Goal: Obtain resource: Obtain resource

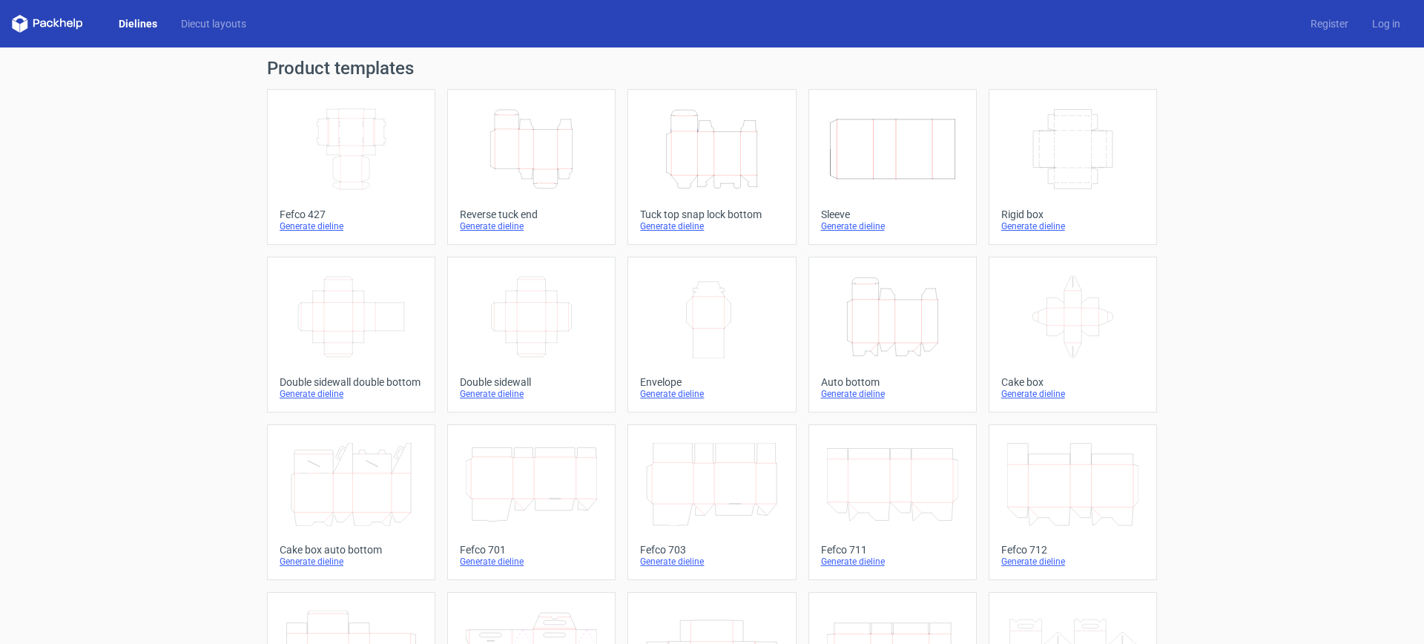
click at [674, 224] on div "Generate dieline" at bounding box center [711, 226] width 143 height 12
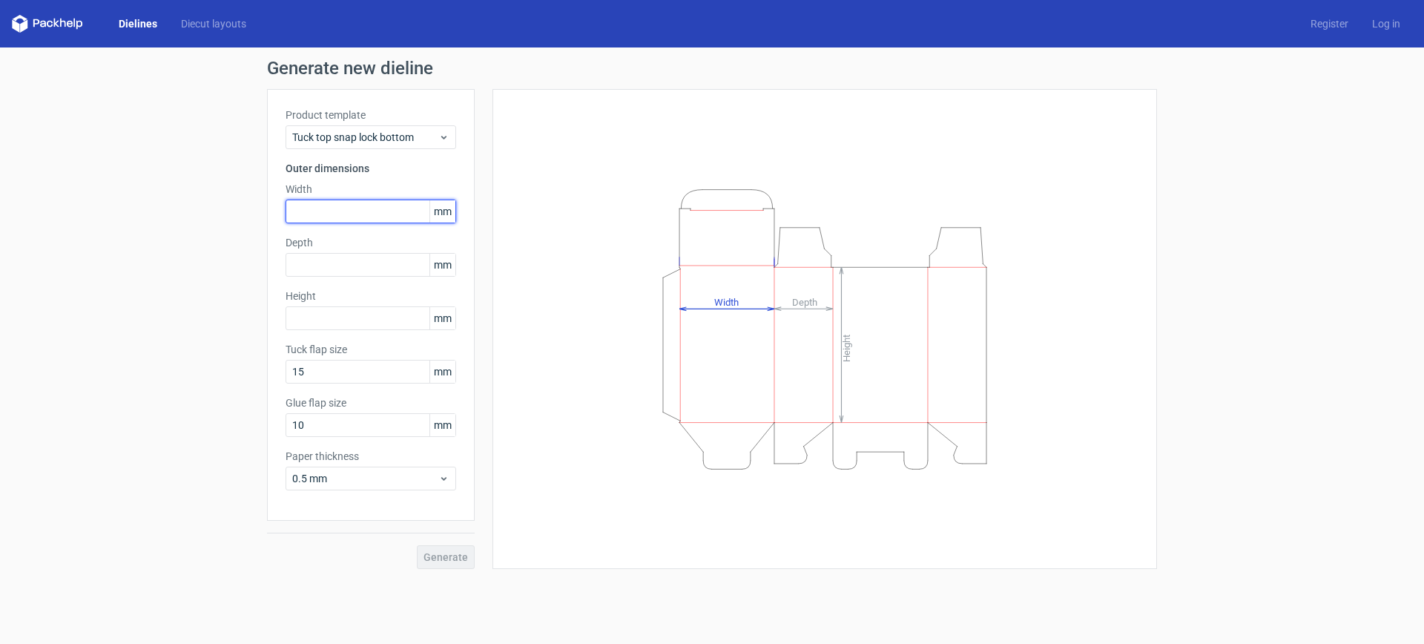
click at [351, 215] on input "text" at bounding box center [370, 211] width 171 height 24
type input "53"
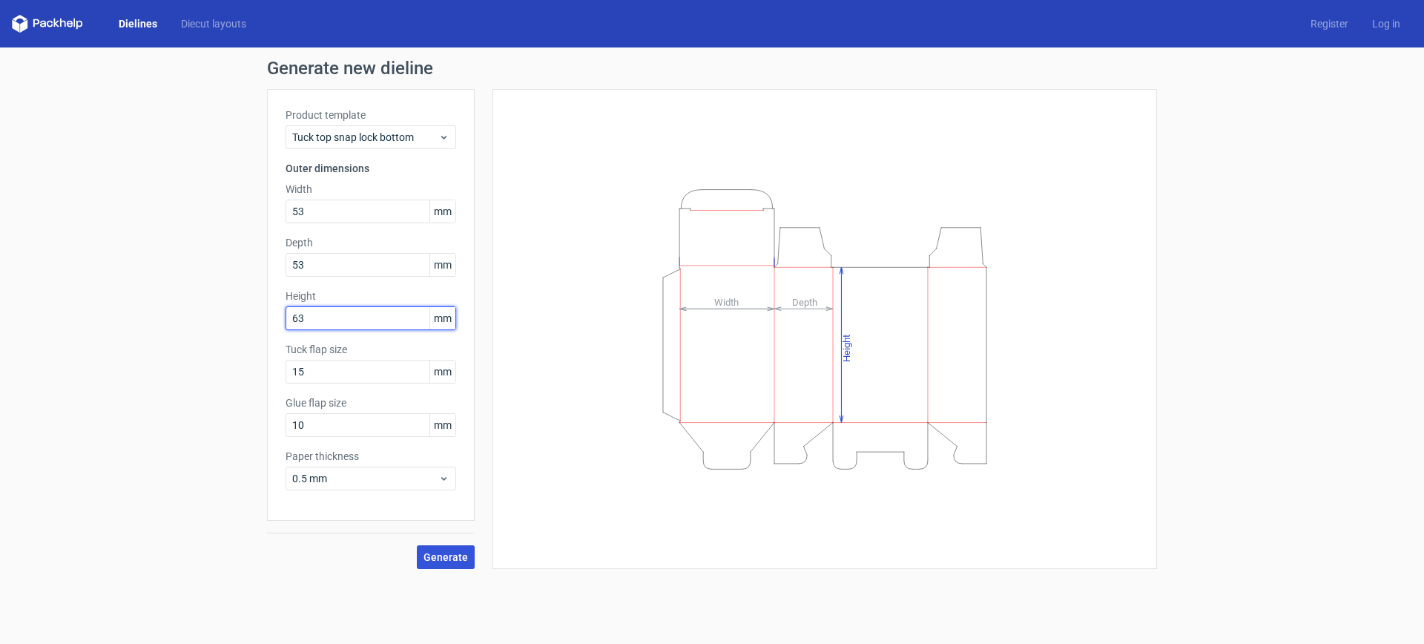
type input "63"
click at [447, 552] on span "Generate" at bounding box center [445, 557] width 44 height 10
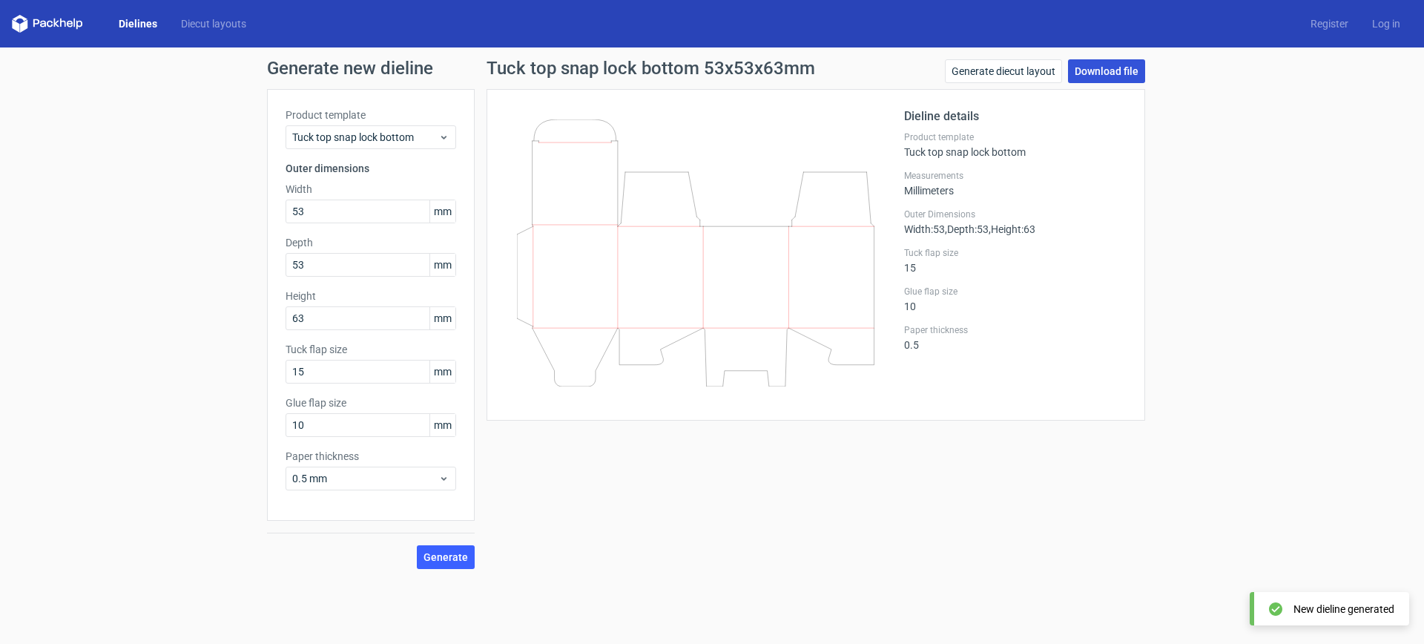
click at [1102, 70] on link "Download file" at bounding box center [1106, 71] width 77 height 24
click at [1321, 24] on link "Register" at bounding box center [1329, 23] width 62 height 15
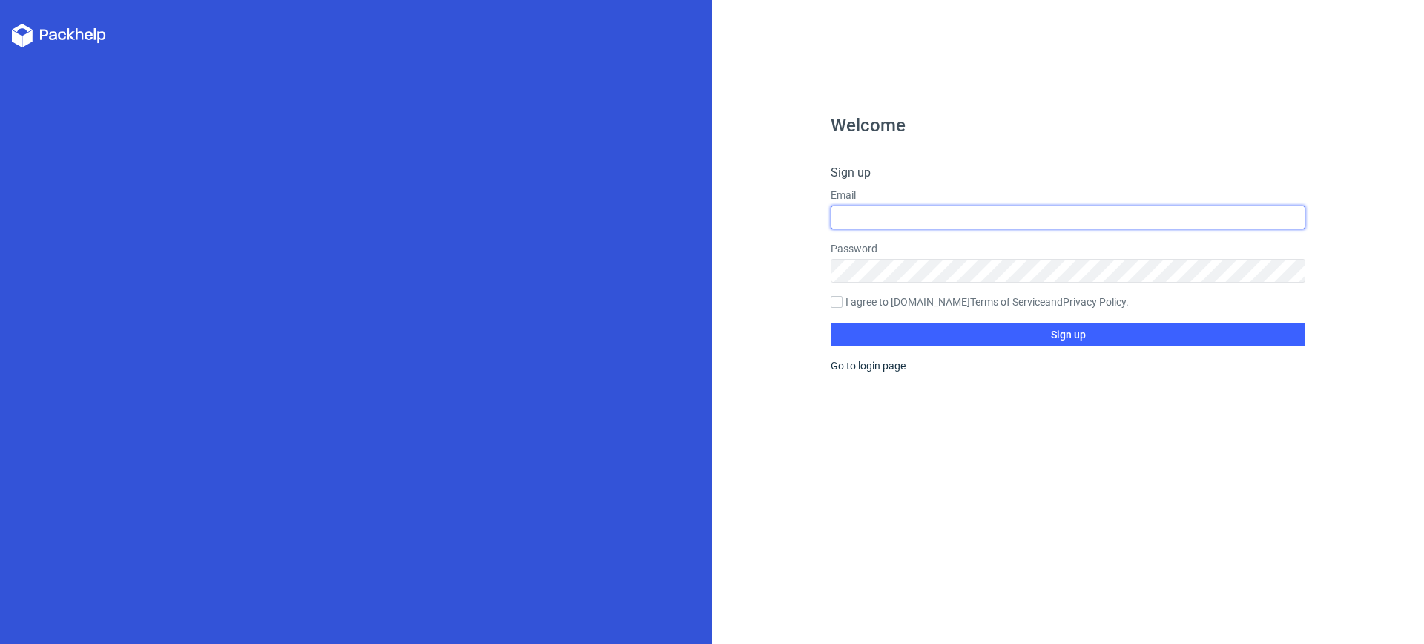
click at [939, 214] on input "text" at bounding box center [1067, 217] width 475 height 24
type input "[EMAIL_ADDRESS][DOMAIN_NAME]"
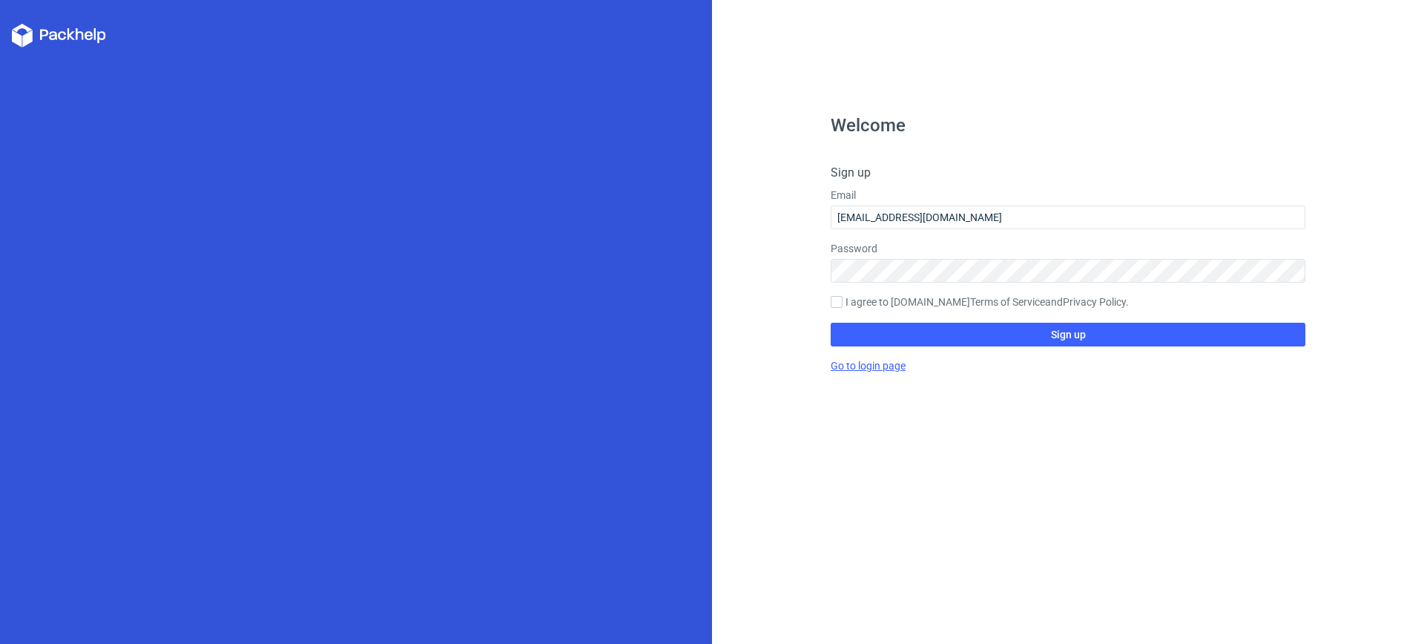
click at [872, 369] on div "Welcome Sign up Email [EMAIL_ADDRESS][DOMAIN_NAME] Password I agree to [DOMAIN_…" at bounding box center [1067, 379] width 475 height 527
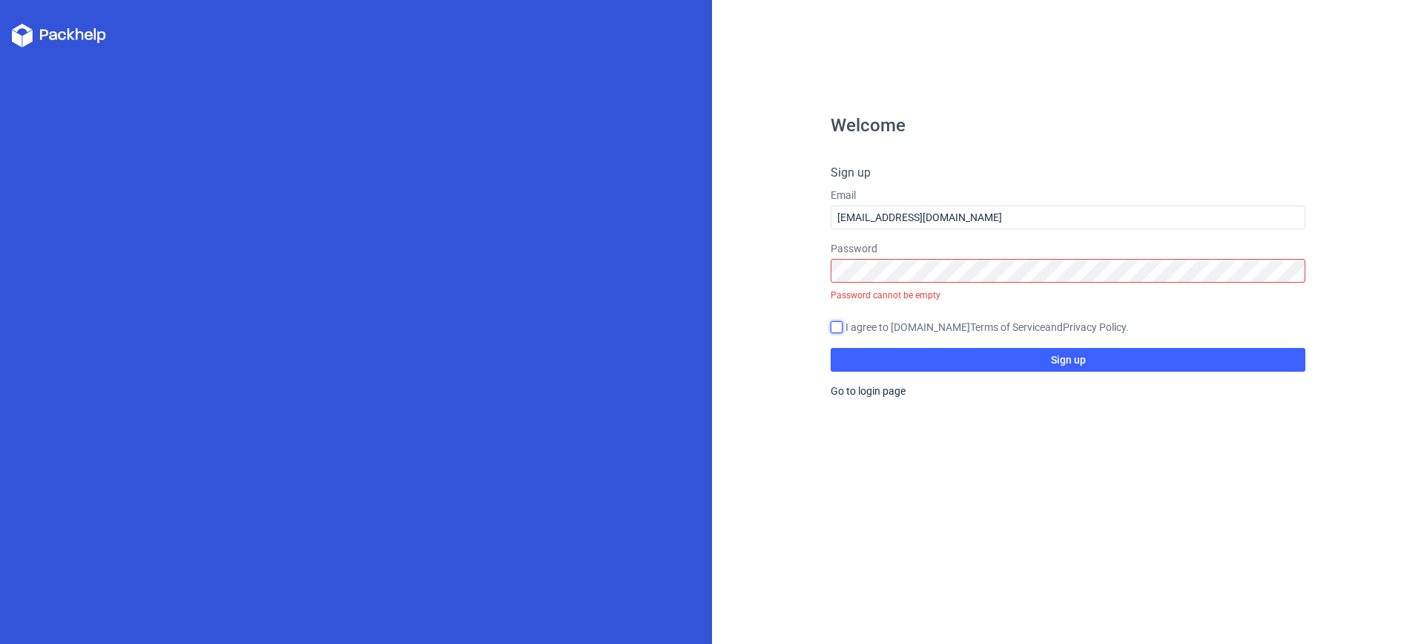
click at [839, 326] on input "I agree to [DOMAIN_NAME] Terms of Service and Privacy Policy ." at bounding box center [836, 327] width 12 height 12
checkbox input "true"
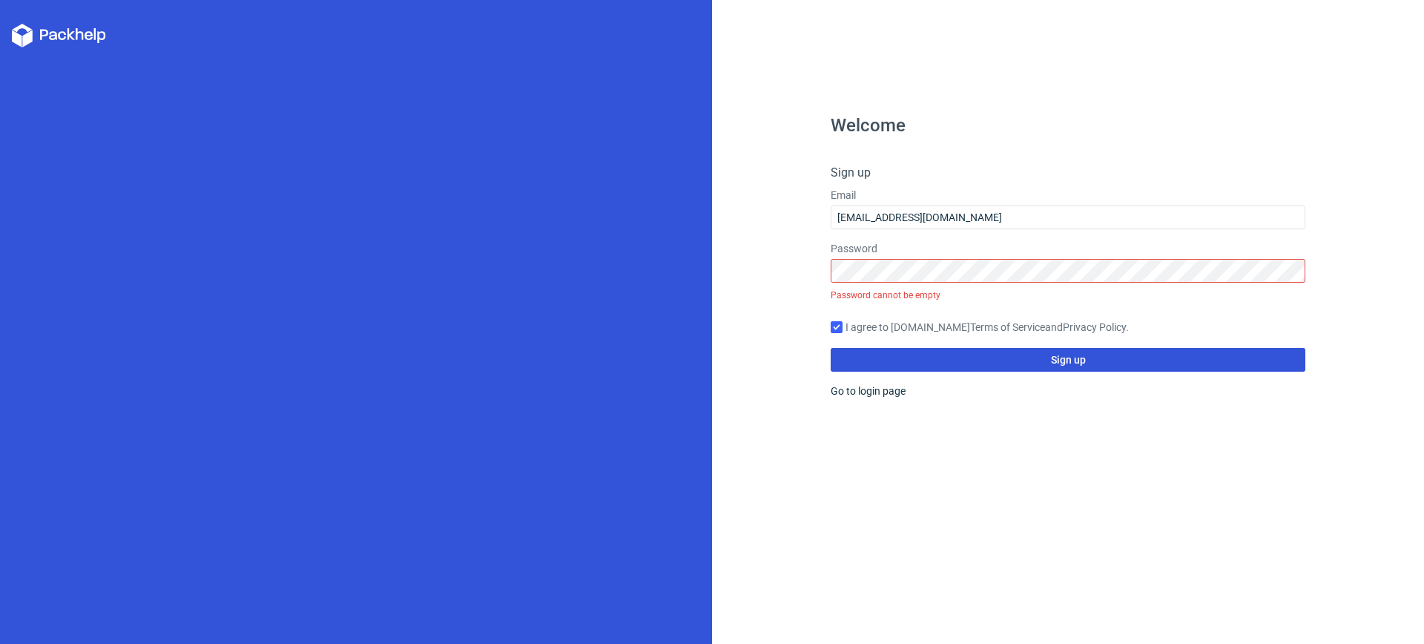
click at [1060, 362] on span "Sign up" at bounding box center [1068, 359] width 35 height 10
click at [1074, 363] on span "Sign up" at bounding box center [1068, 359] width 35 height 10
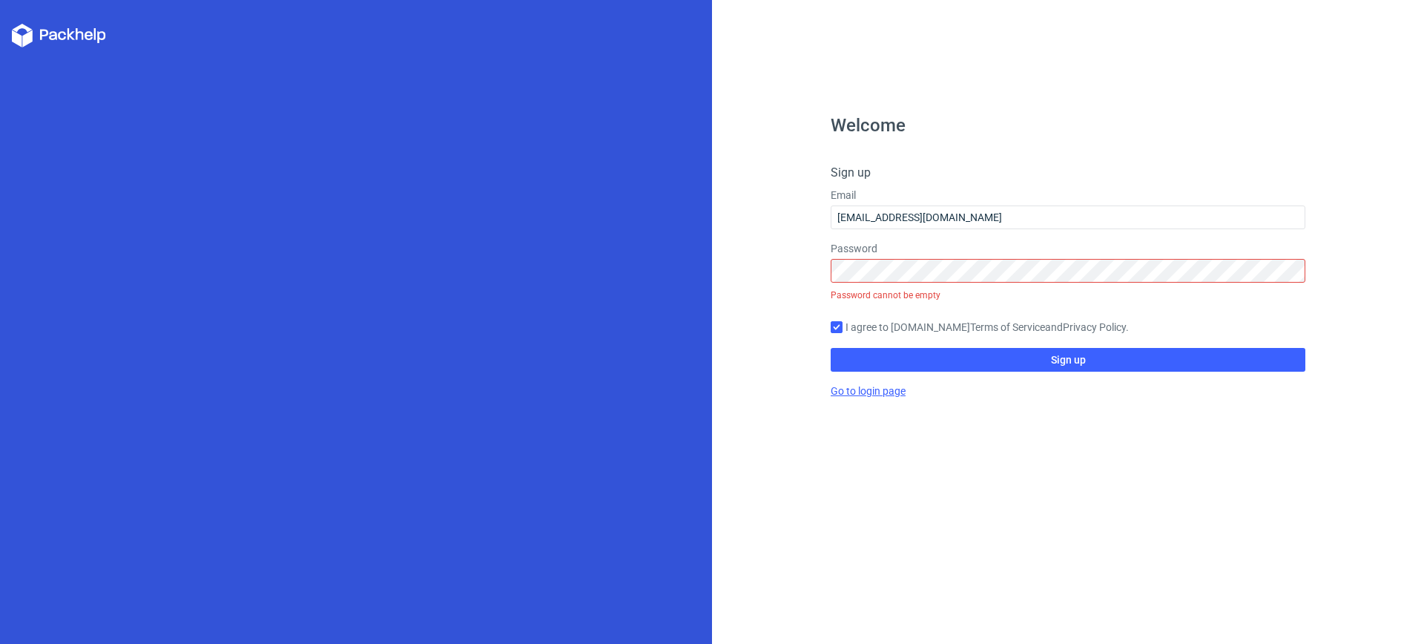
click at [866, 394] on link "Go to login page" at bounding box center [867, 391] width 75 height 12
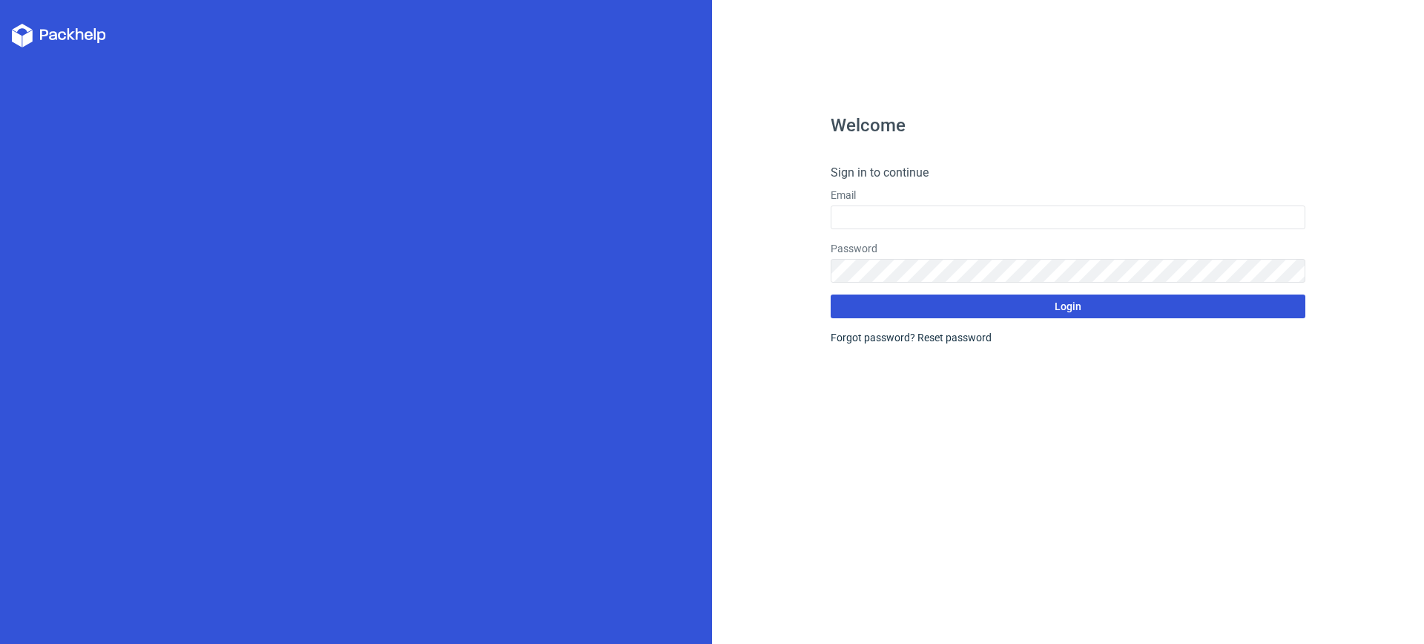
click at [1071, 301] on span "Login" at bounding box center [1067, 306] width 27 height 10
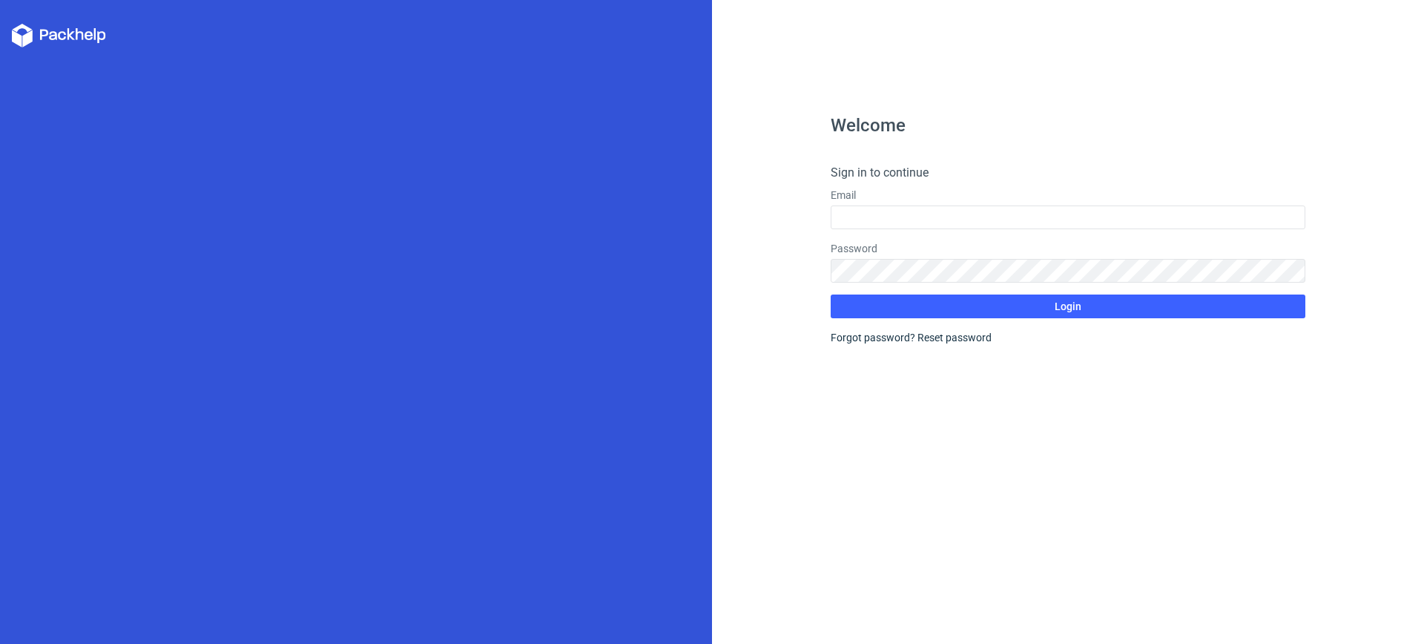
click at [1142, 82] on div "Welcome Sign in to continue Email Password Login Forgot password? Reset password" at bounding box center [1068, 322] width 712 height 644
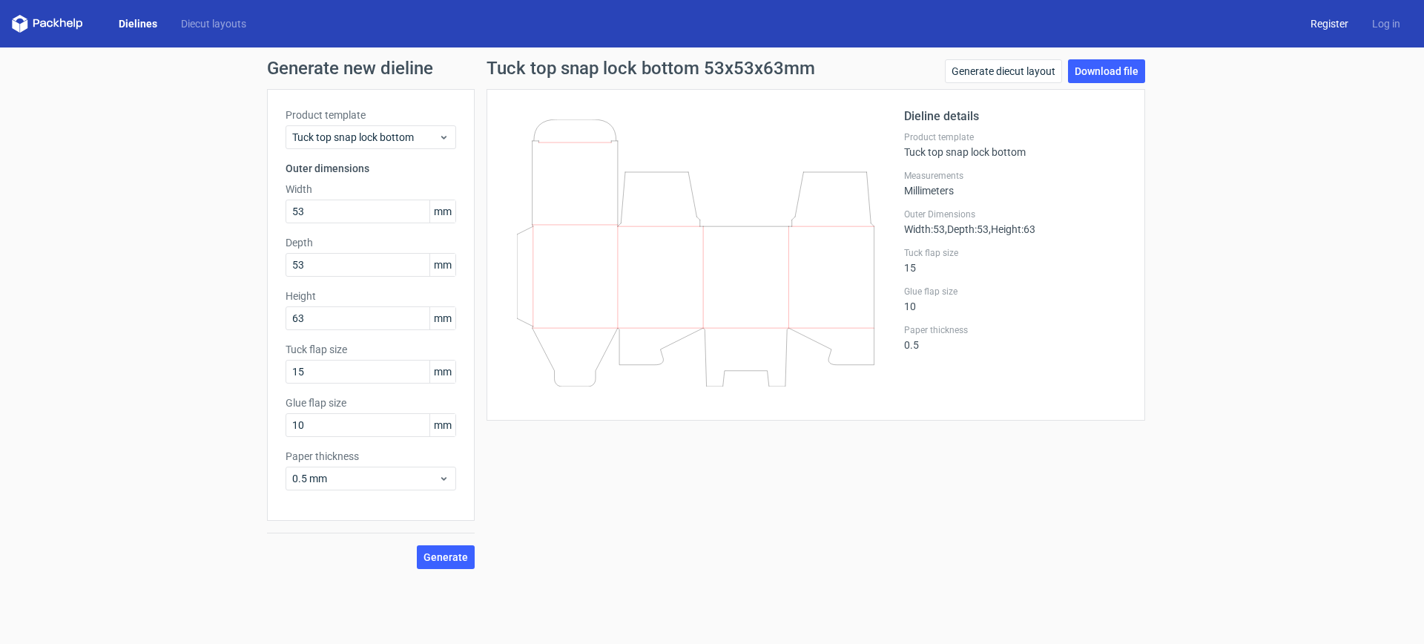
click at [1331, 23] on link "Register" at bounding box center [1329, 23] width 62 height 15
click at [1387, 24] on link "Log in" at bounding box center [1386, 23] width 52 height 15
click at [1324, 19] on link "Register" at bounding box center [1329, 23] width 62 height 15
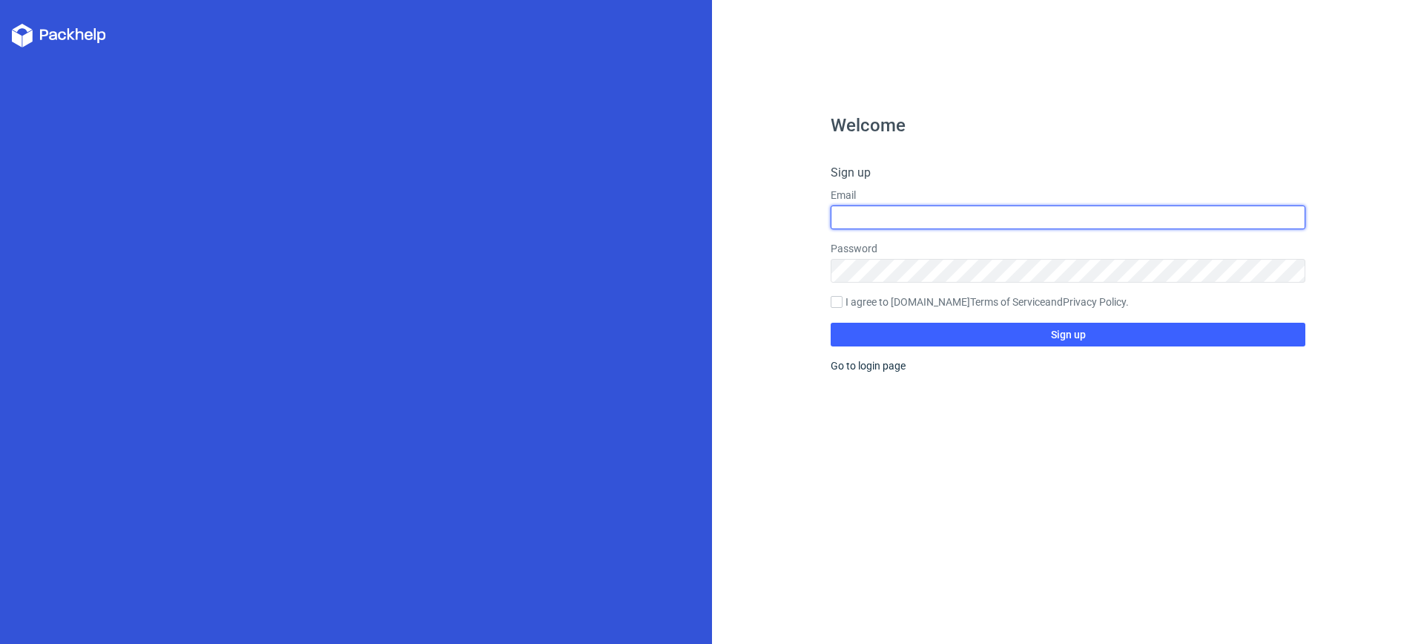
click at [900, 215] on input "text" at bounding box center [1067, 217] width 475 height 24
type input "[EMAIL_ADDRESS][DOMAIN_NAME]"
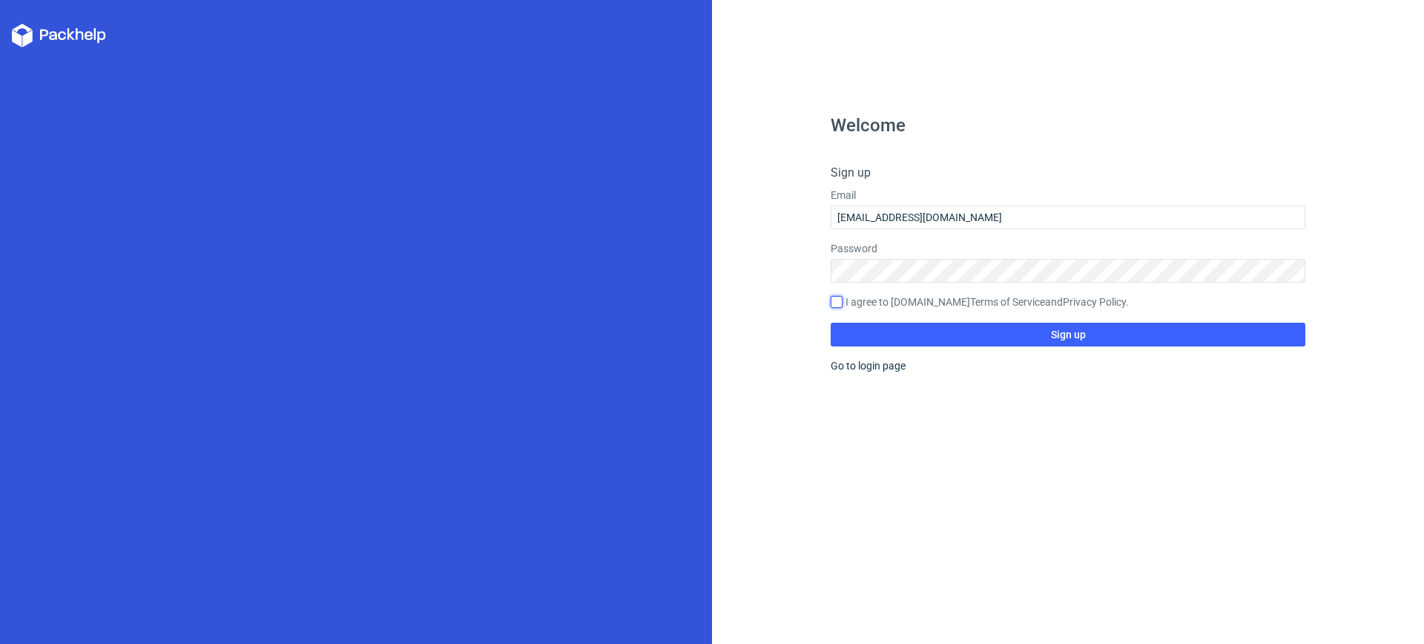
click at [839, 299] on input "I agree to [DOMAIN_NAME] Terms of Service and Privacy Policy ." at bounding box center [836, 302] width 12 height 12
checkbox input "true"
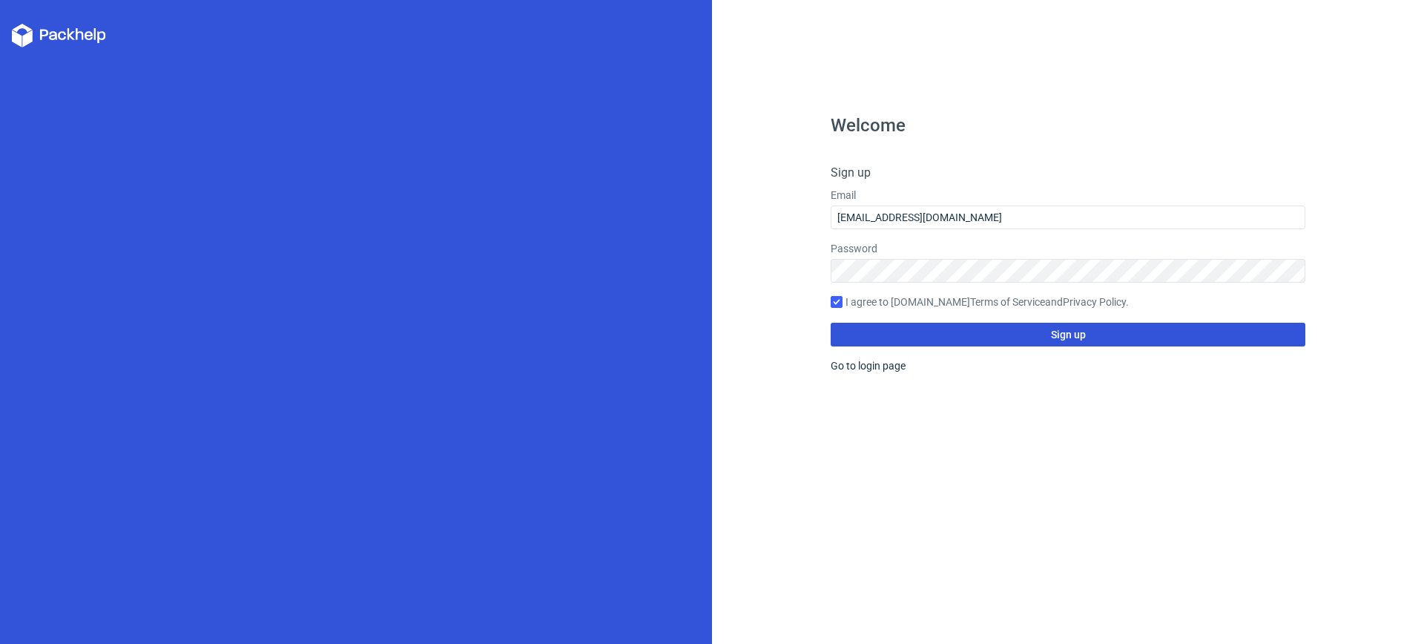
click at [1083, 331] on span "Sign up" at bounding box center [1068, 334] width 35 height 10
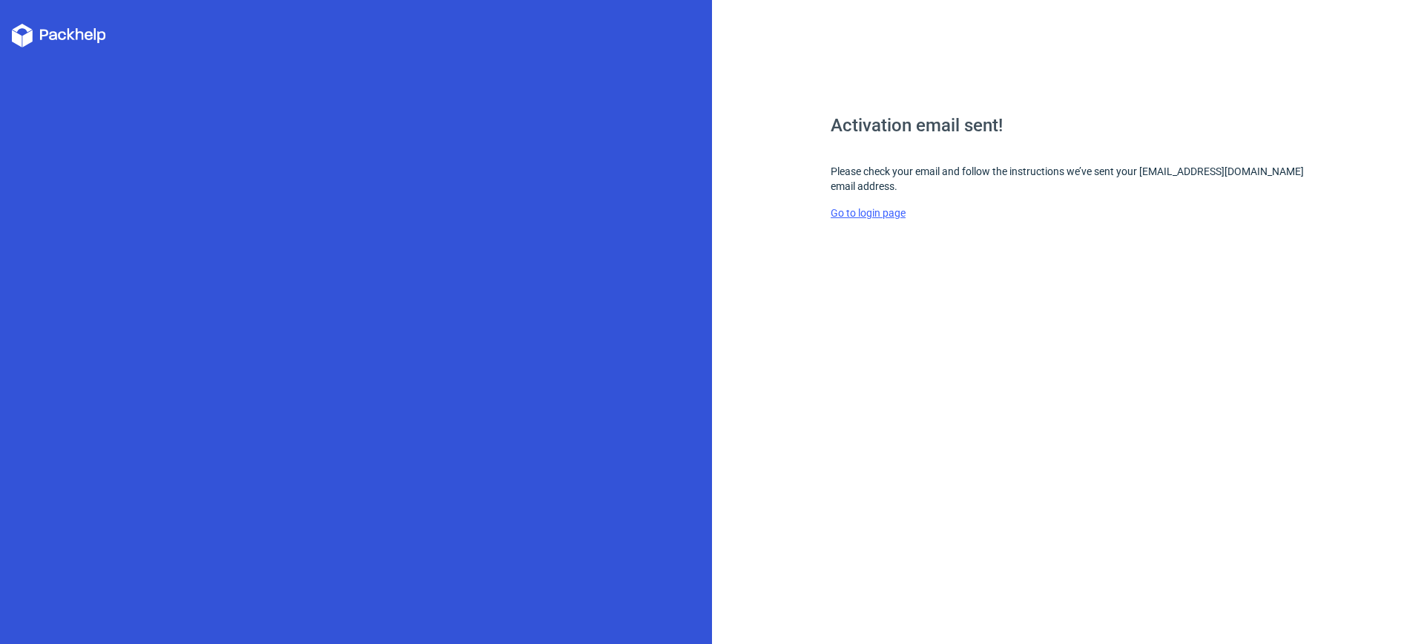
click at [886, 214] on link "Go to login page" at bounding box center [867, 213] width 75 height 12
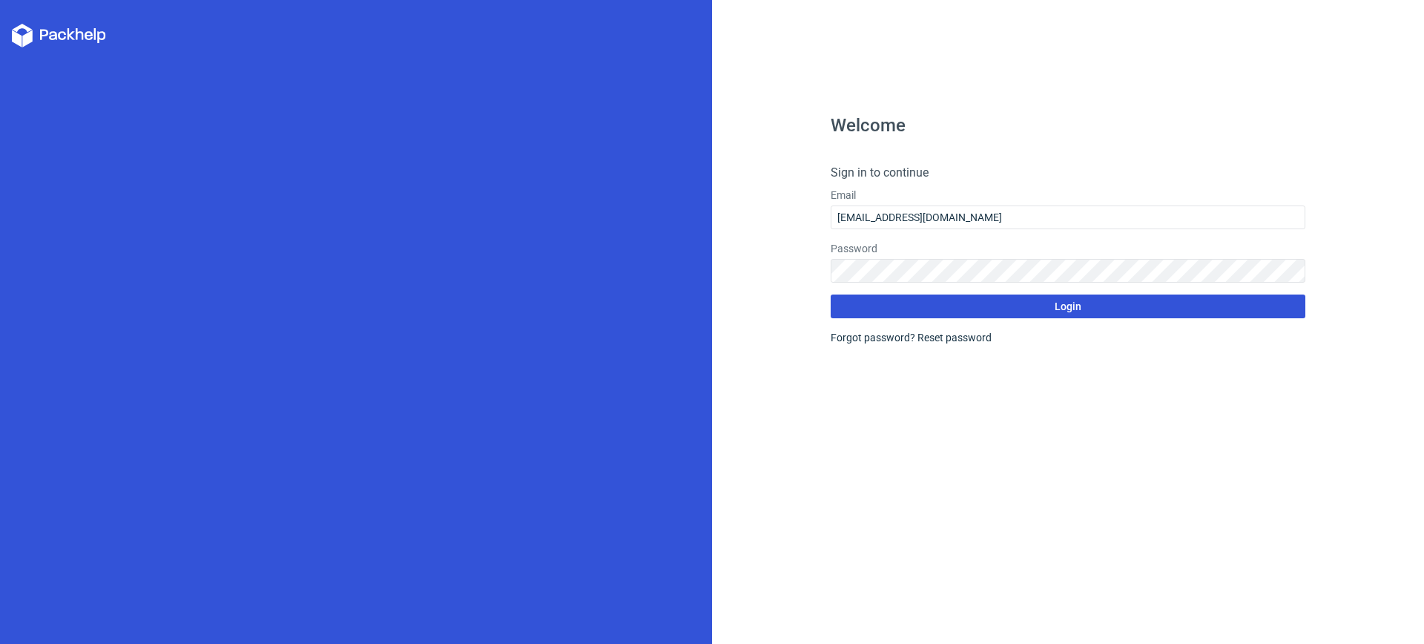
click at [1066, 304] on span "Login" at bounding box center [1067, 306] width 27 height 10
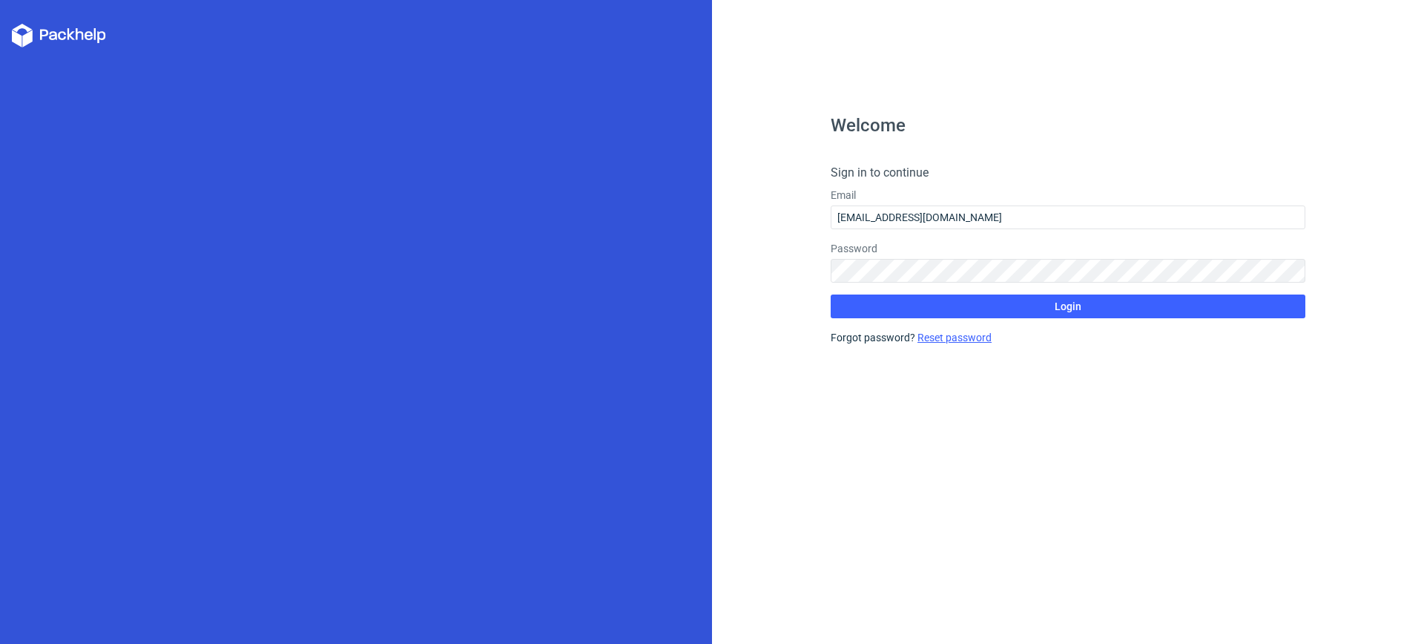
click at [959, 338] on link "Reset password" at bounding box center [954, 337] width 74 height 12
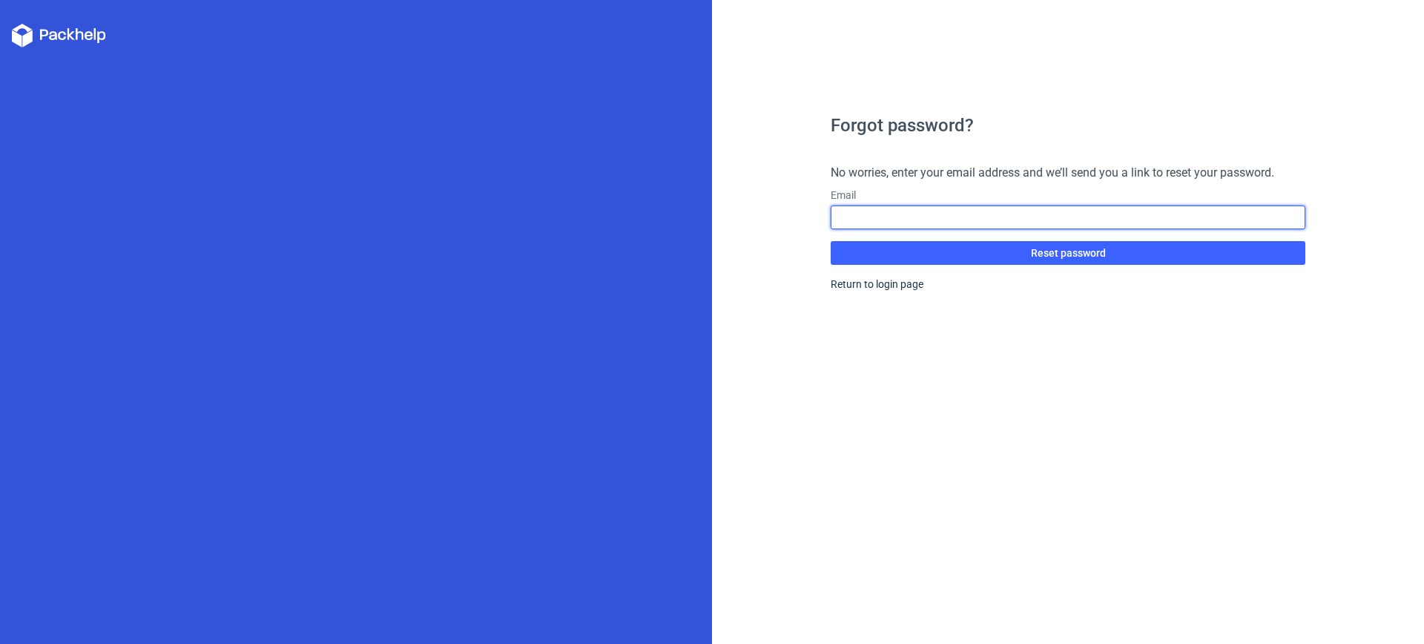
click at [855, 214] on input "text" at bounding box center [1067, 217] width 475 height 24
type input "[EMAIL_ADDRESS][DOMAIN_NAME]"
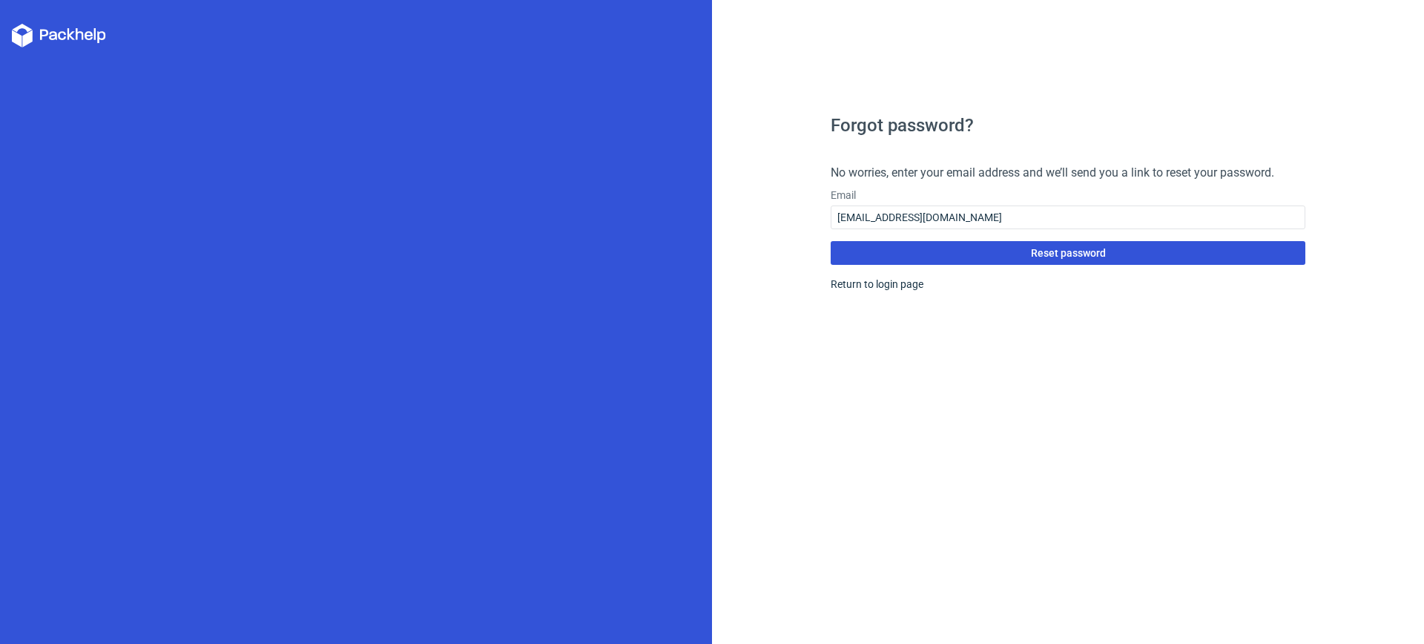
click at [1073, 257] on span "Reset password" at bounding box center [1068, 253] width 75 height 10
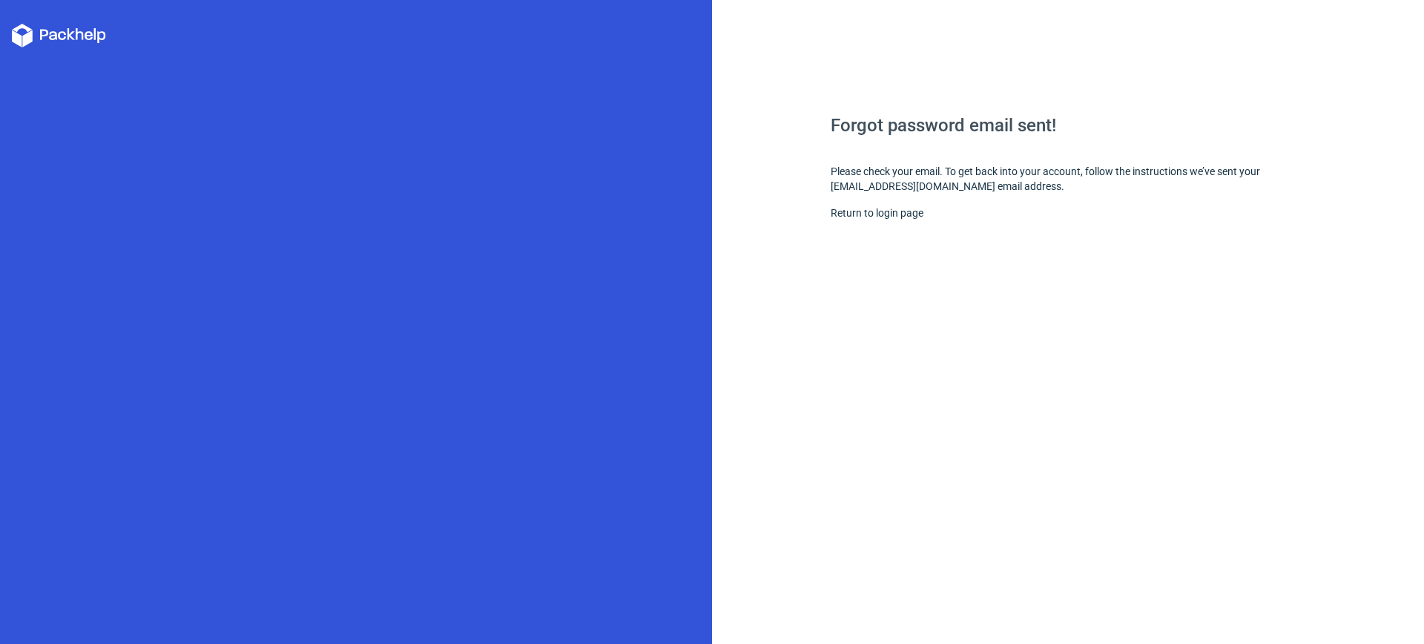
click at [56, 31] on icon at bounding box center [59, 36] width 94 height 24
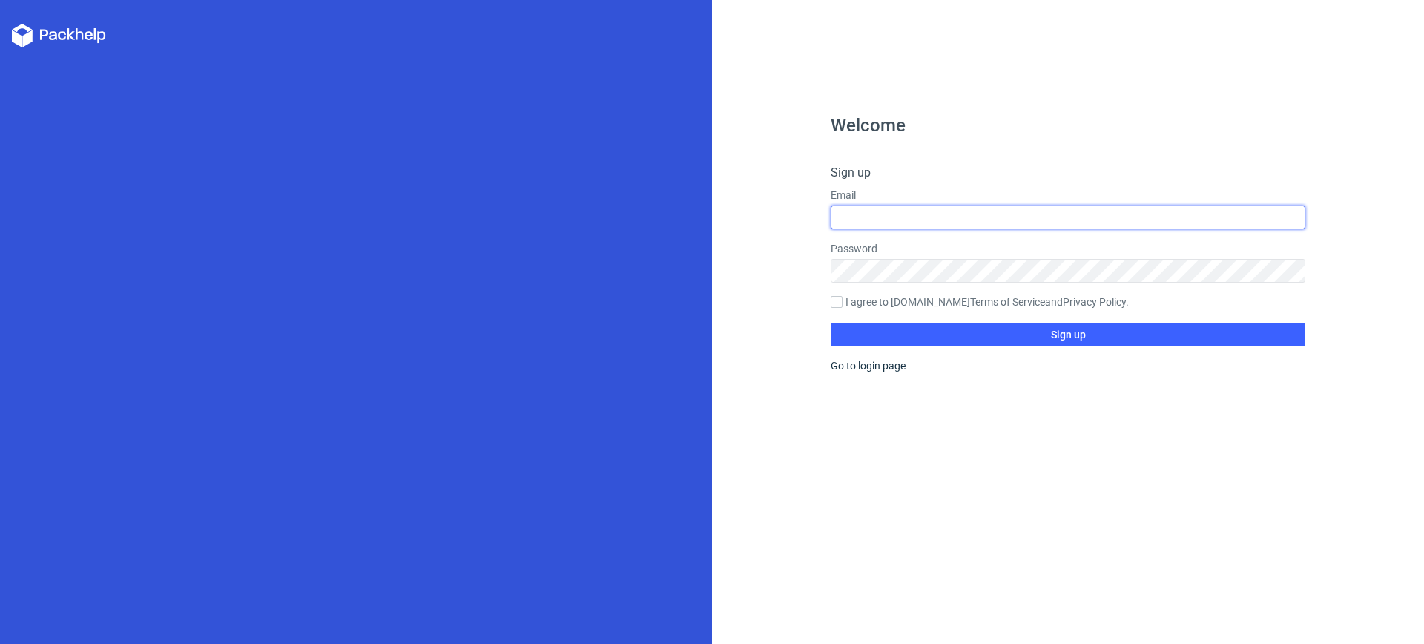
type input "[EMAIL_ADDRESS][DOMAIN_NAME]"
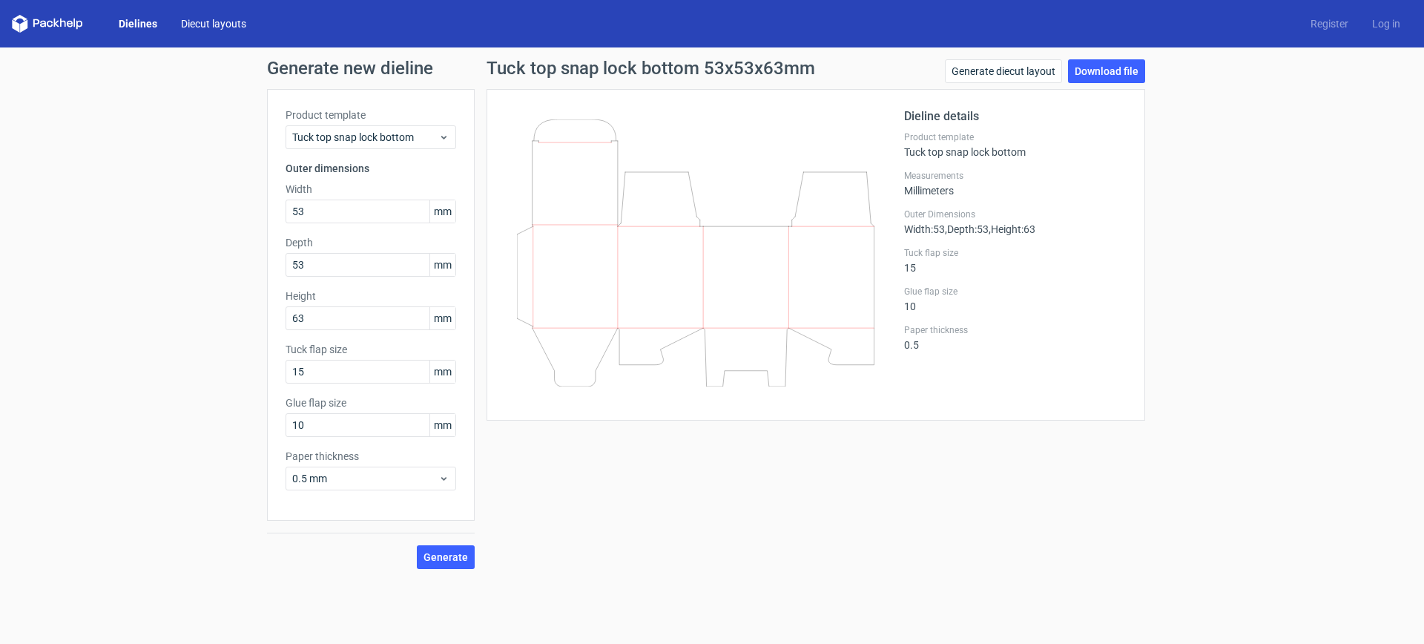
click at [219, 27] on link "Diecut layouts" at bounding box center [213, 23] width 89 height 15
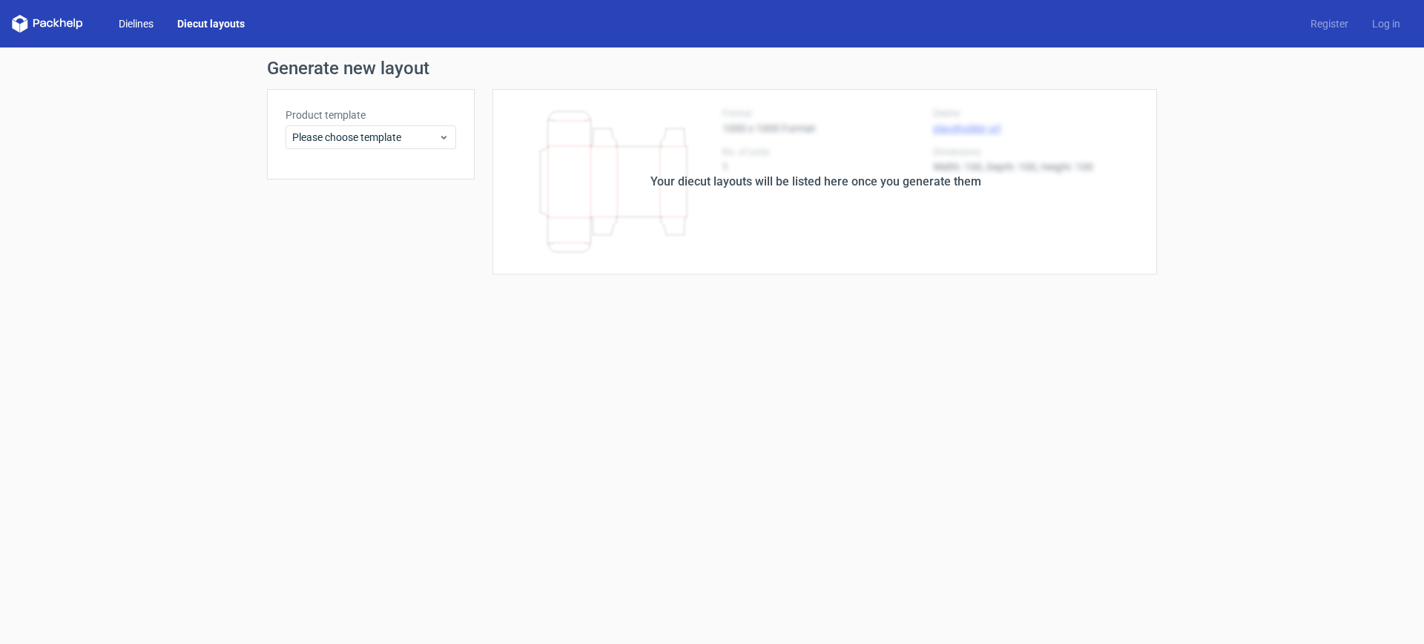
click at [132, 28] on link "Dielines" at bounding box center [136, 23] width 59 height 15
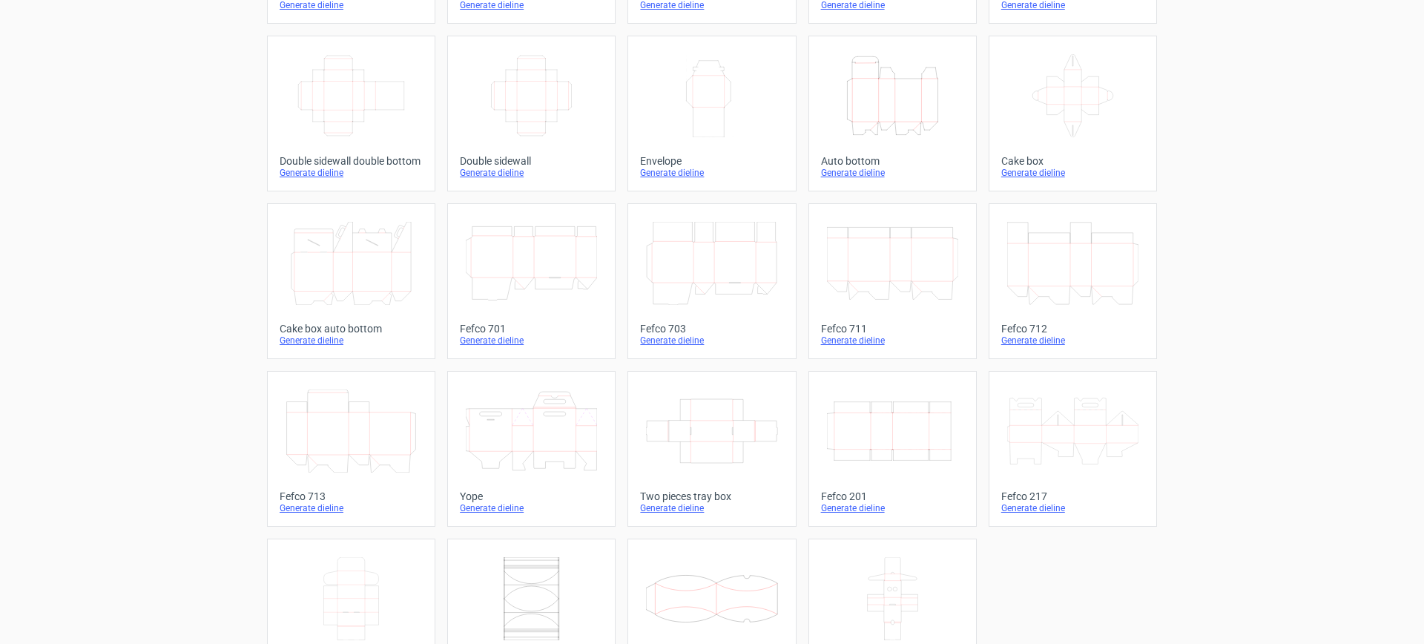
scroll to position [283, 0]
